Goal: Task Accomplishment & Management: Use online tool/utility

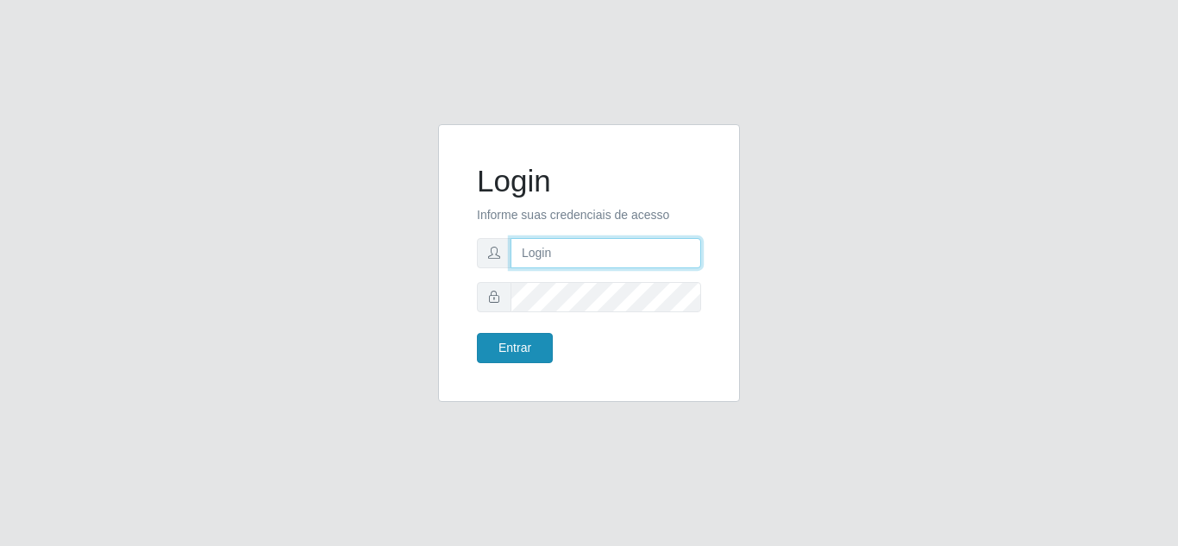
type input "[EMAIL_ADDRESS][DOMAIN_NAME]"
click at [529, 348] on button "Entrar" at bounding box center [515, 348] width 76 height 30
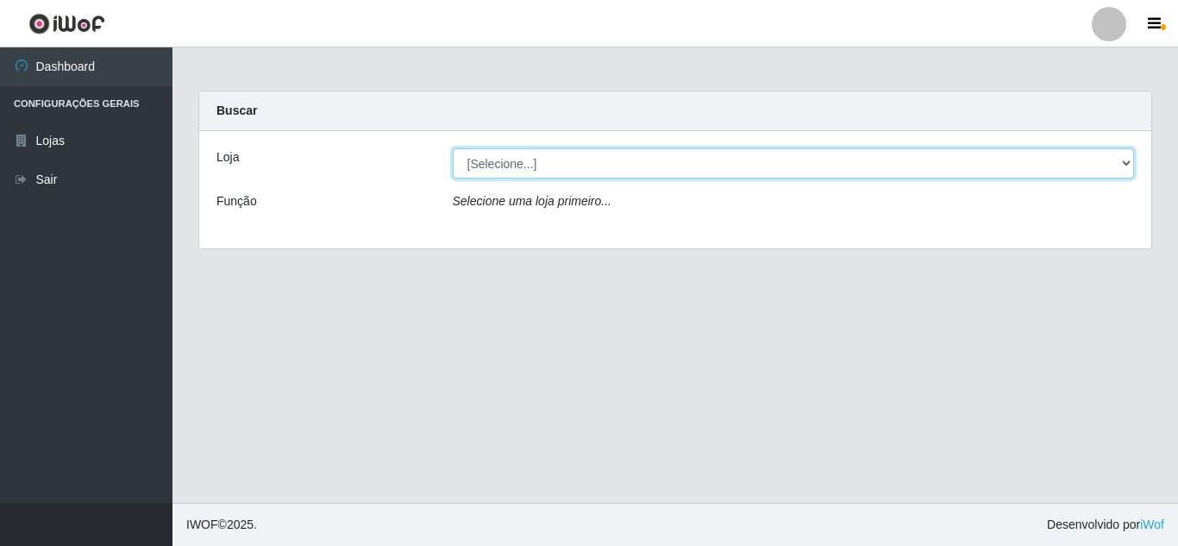
click at [589, 158] on select "[Selecione...] Atacado Vem - Loja 30 Laranjeiras Velha" at bounding box center [794, 163] width 682 height 30
select select "495"
click at [453, 148] on select "[Selecione...] Atacado Vem - Loja 30 Laranjeiras Velha" at bounding box center [794, 163] width 682 height 30
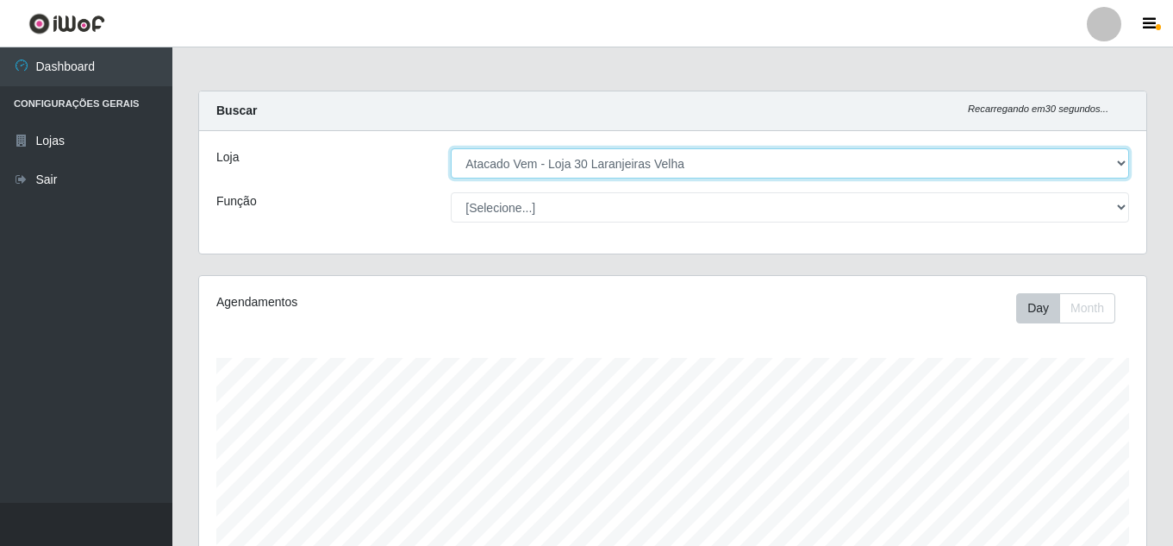
scroll to position [358, 948]
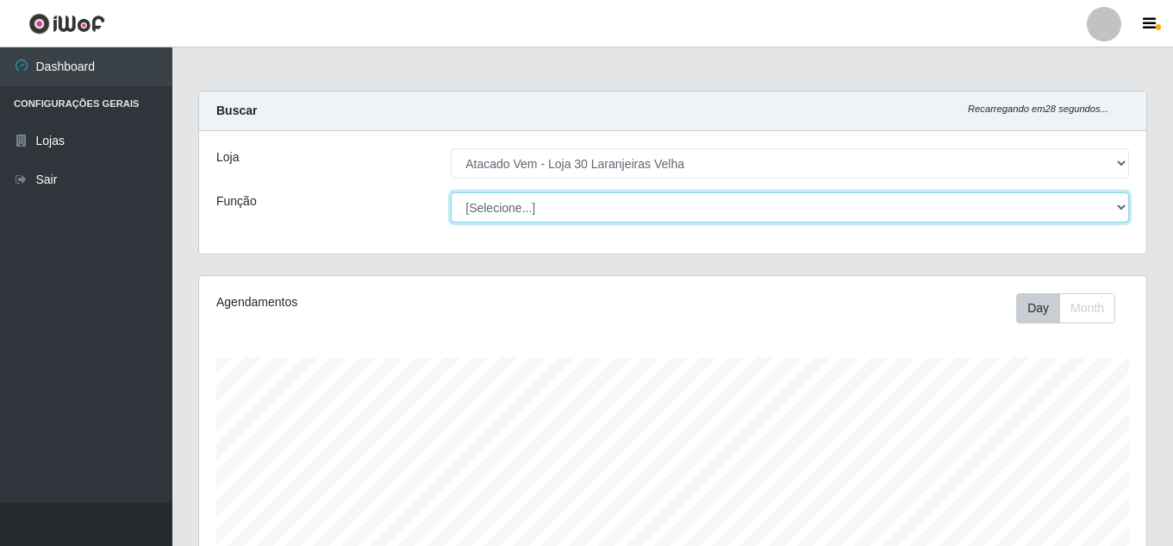
click at [645, 215] on select "[Selecione...] Repositor Repositor + Repositor ++" at bounding box center [790, 207] width 679 height 30
click at [451, 192] on select "[Selecione...] Repositor Repositor + Repositor ++" at bounding box center [790, 207] width 679 height 30
click at [582, 209] on select "[Selecione...] Repositor Repositor + Repositor ++" at bounding box center [790, 207] width 679 height 30
select select "82"
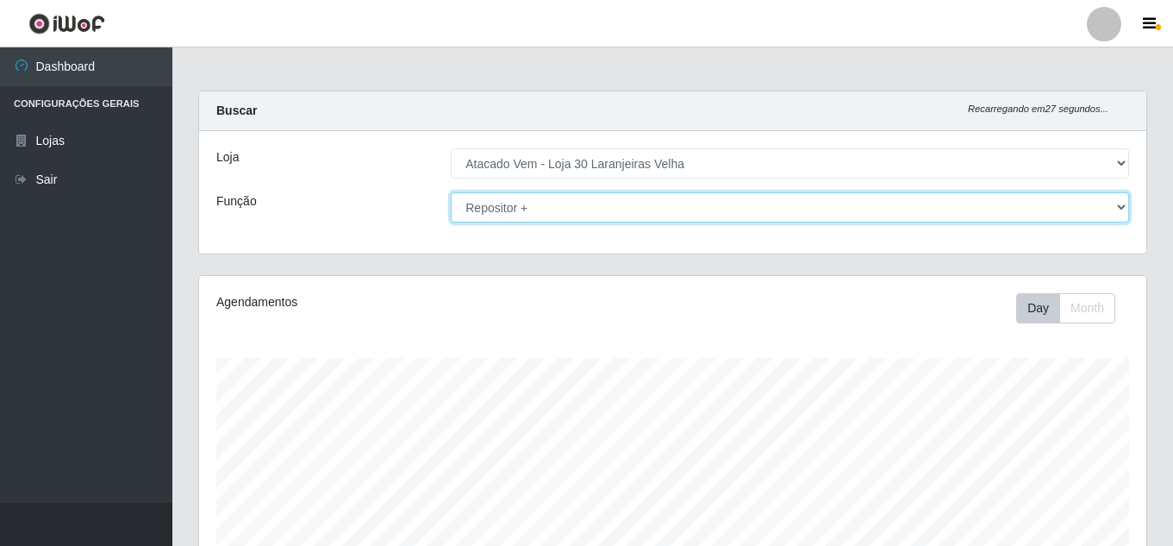
click at [451, 192] on select "[Selecione...] Repositor Repositor + Repositor ++" at bounding box center [790, 207] width 679 height 30
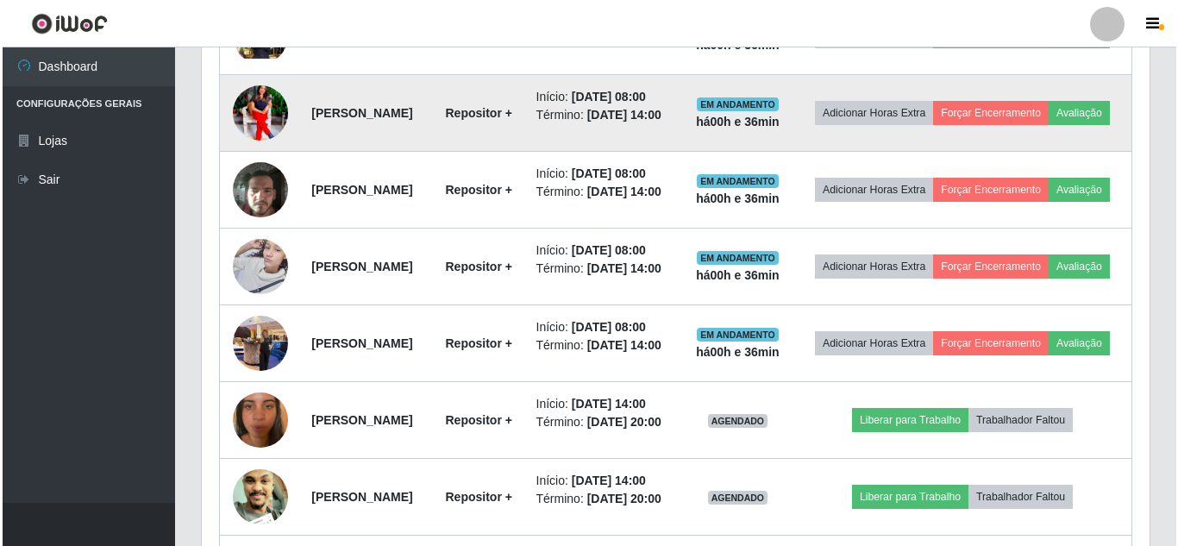
scroll to position [844, 0]
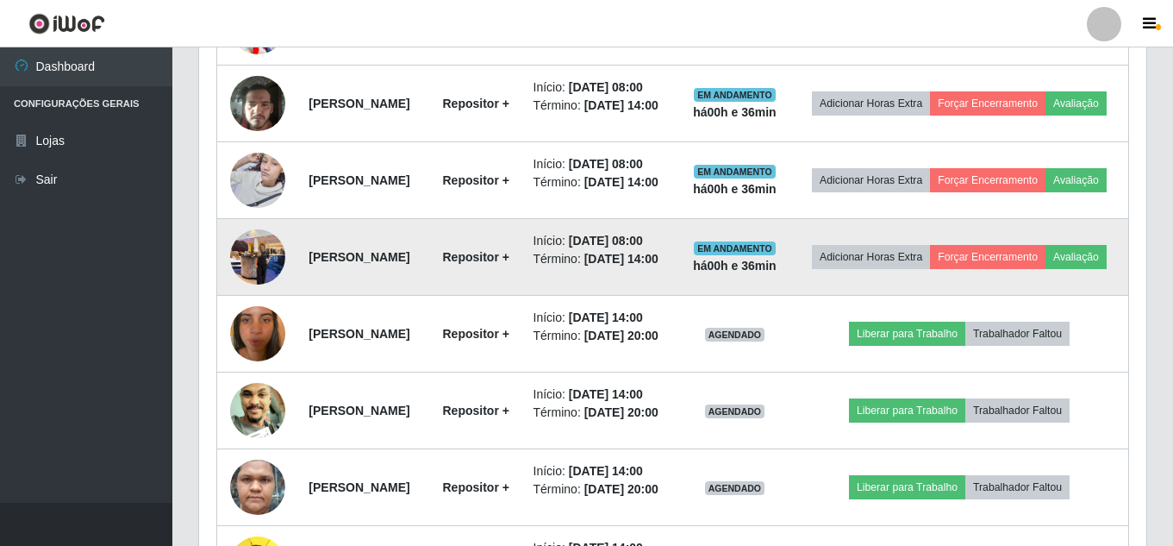
click at [243, 293] on img at bounding box center [257, 256] width 55 height 73
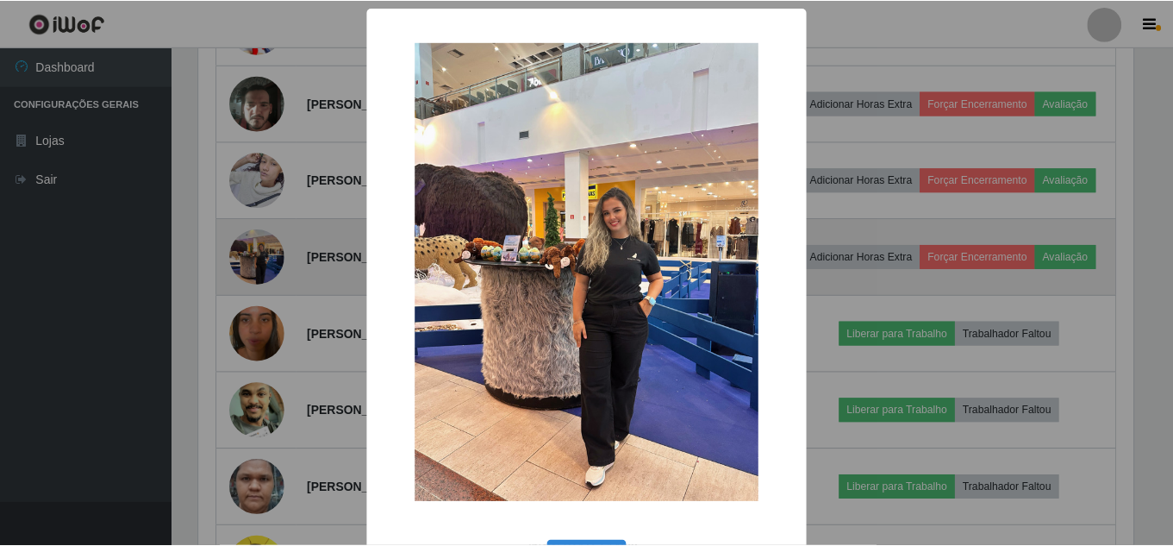
scroll to position [358, 939]
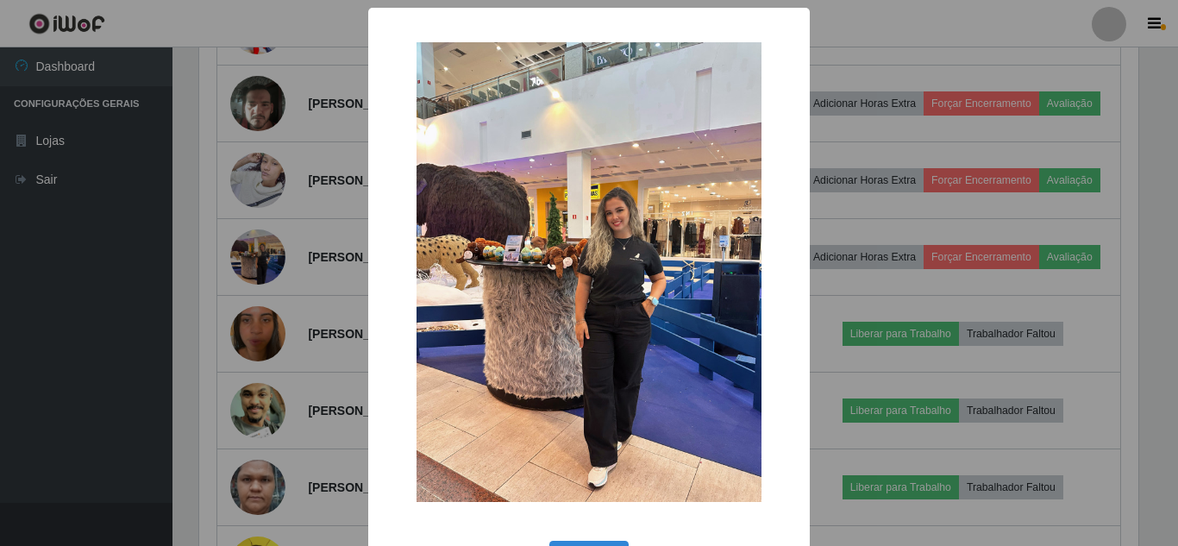
click at [258, 319] on div "× OK Cancel" at bounding box center [589, 273] width 1178 height 546
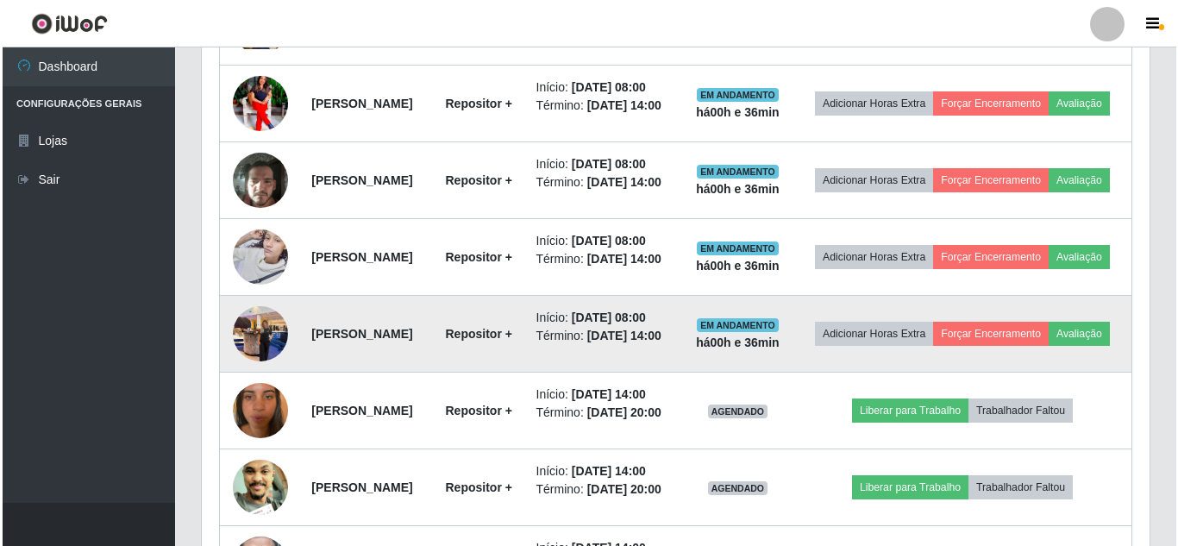
scroll to position [672, 0]
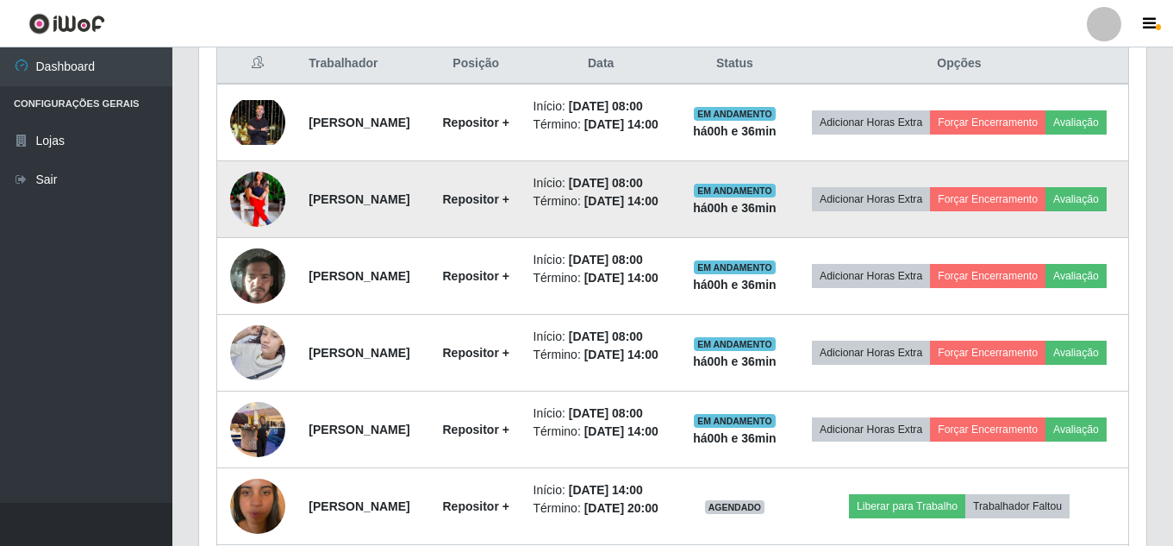
click at [260, 223] on img at bounding box center [257, 199] width 55 height 69
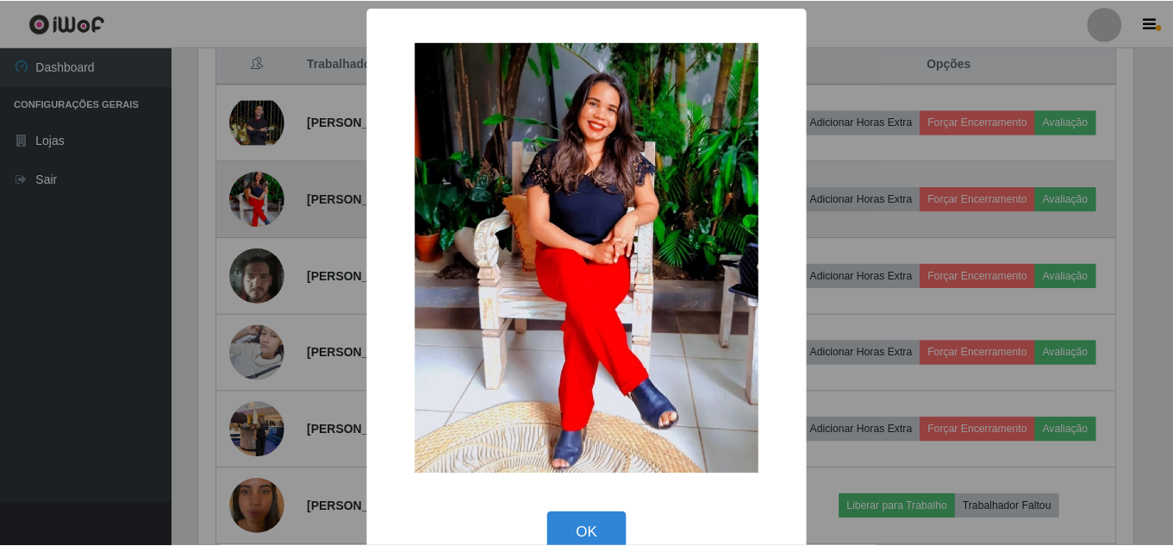
scroll to position [358, 939]
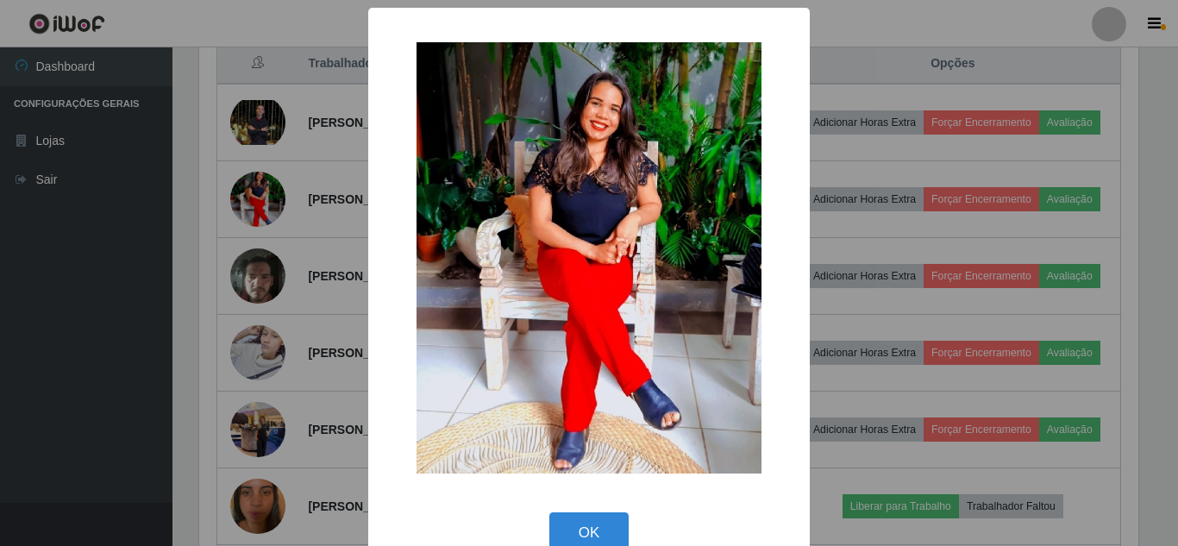
click at [264, 222] on div "× OK Cancel" at bounding box center [589, 273] width 1178 height 546
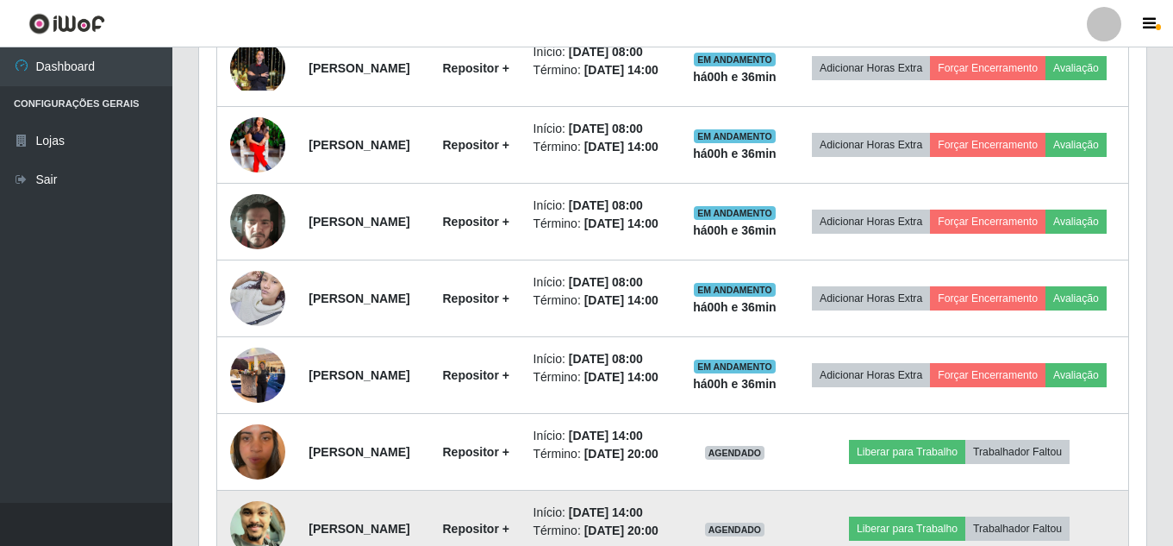
scroll to position [672, 0]
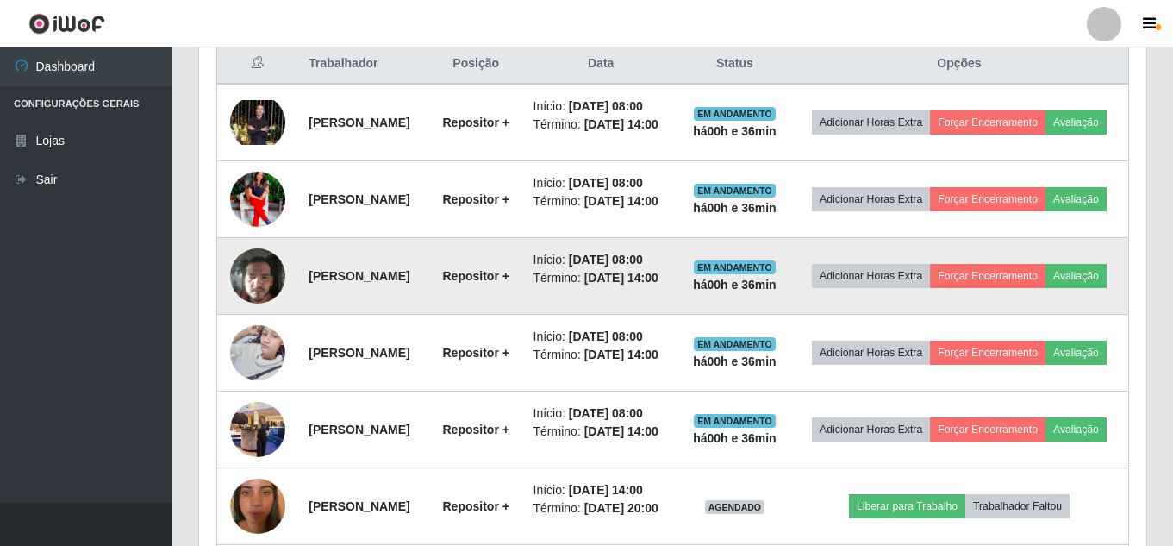
click at [252, 310] on img at bounding box center [257, 276] width 55 height 74
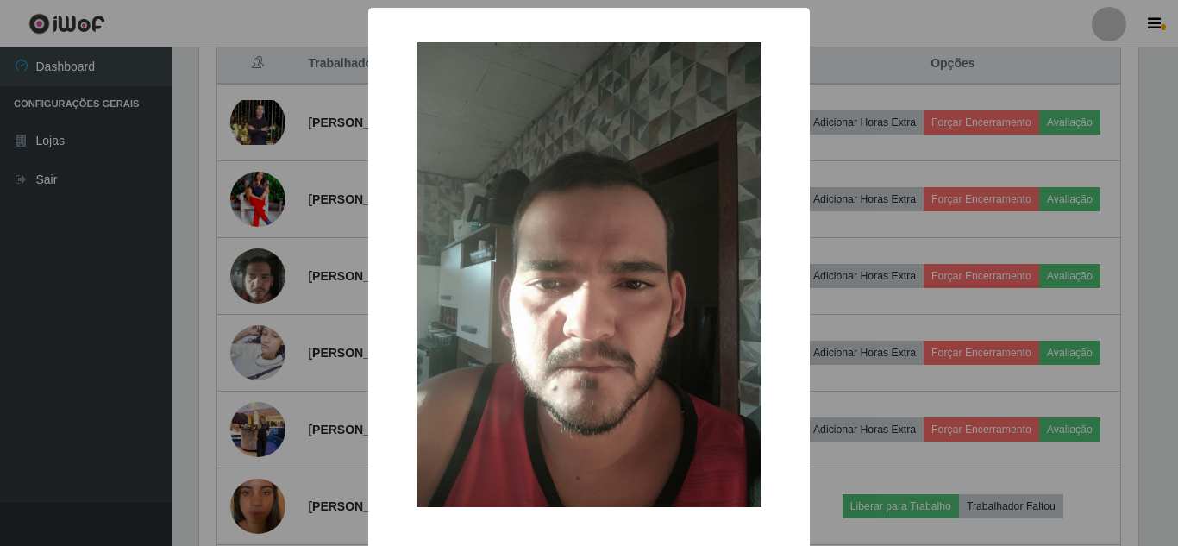
click at [259, 313] on div "× OK Cancel" at bounding box center [589, 273] width 1178 height 546
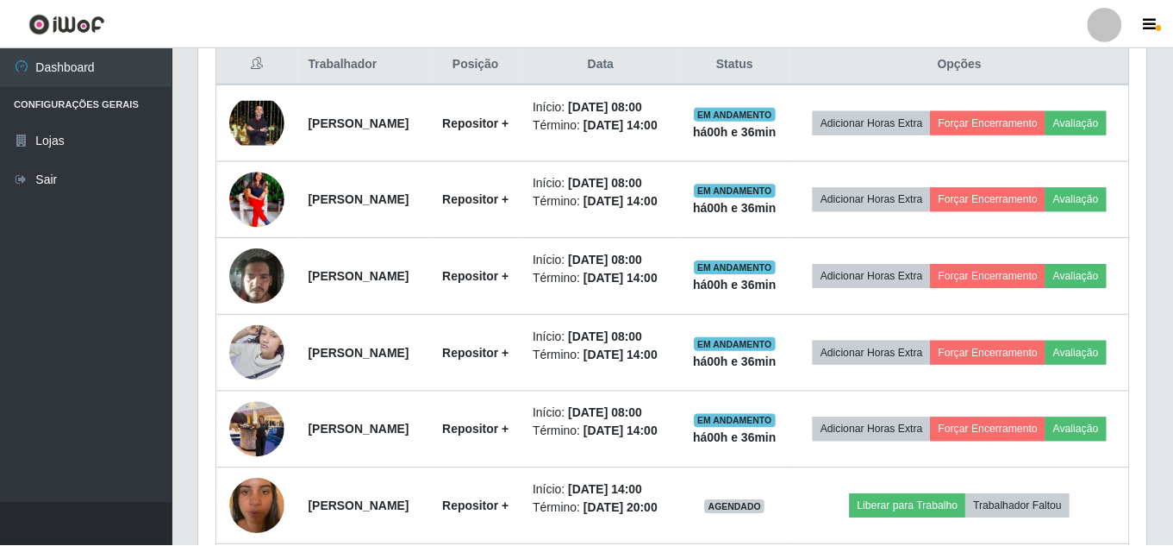
scroll to position [358, 948]
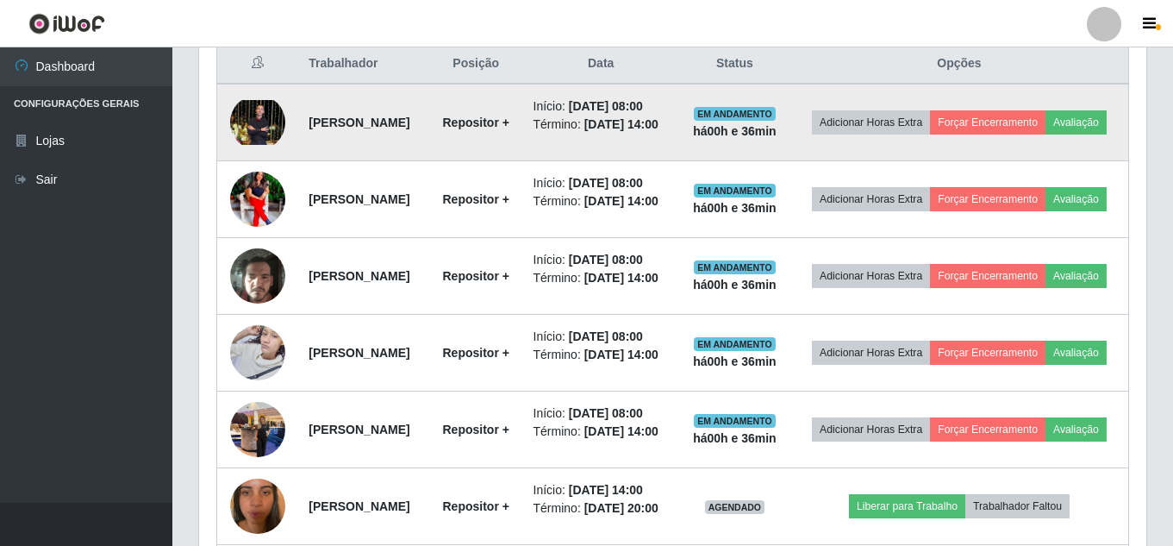
click at [256, 126] on img at bounding box center [257, 122] width 55 height 45
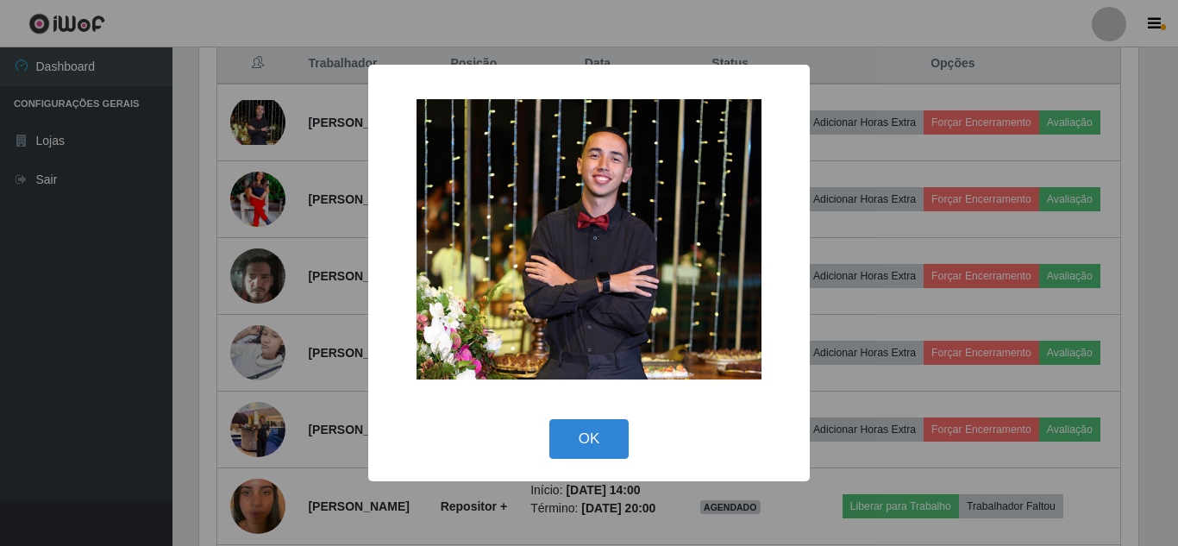
click at [256, 129] on div "× OK Cancel" at bounding box center [589, 273] width 1178 height 546
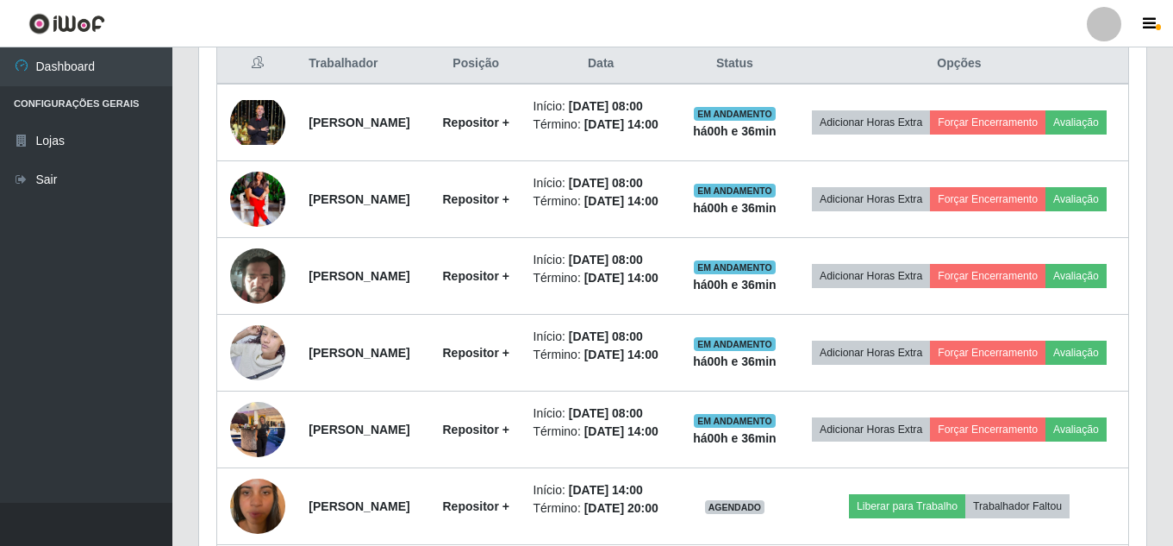
scroll to position [358, 948]
